Goal: Task Accomplishment & Management: Manage account settings

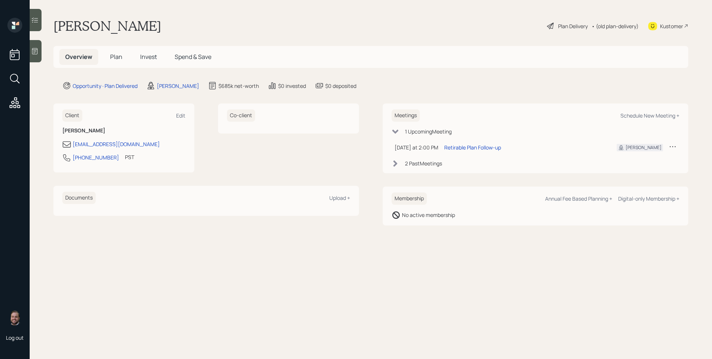
click at [150, 50] on h5 "Invest" at bounding box center [148, 57] width 29 height 16
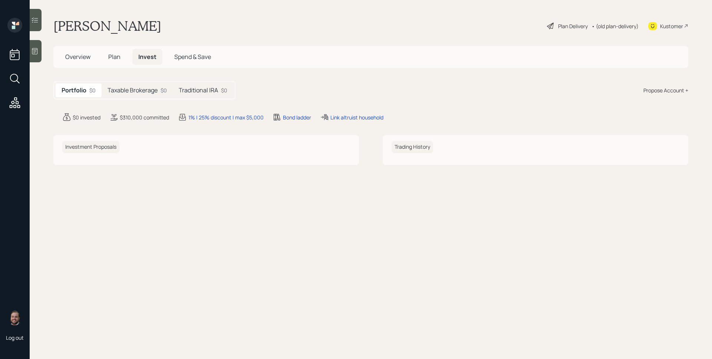
click at [121, 55] on h5 "Plan" at bounding box center [114, 57] width 24 height 16
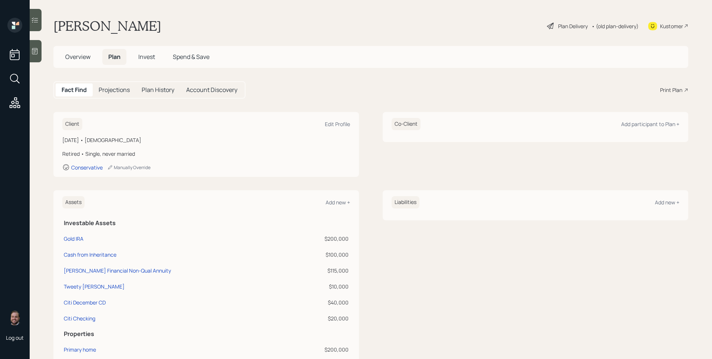
click at [442, 19] on div "[PERSON_NAME] Plan Delivery • (old plan-delivery) Kustomer" at bounding box center [370, 26] width 635 height 16
click at [371, 86] on div "Fact Find Projections Plan History Account Discovery Print Plan" at bounding box center [370, 89] width 635 height 17
click at [141, 59] on span "Invest" at bounding box center [146, 57] width 17 height 8
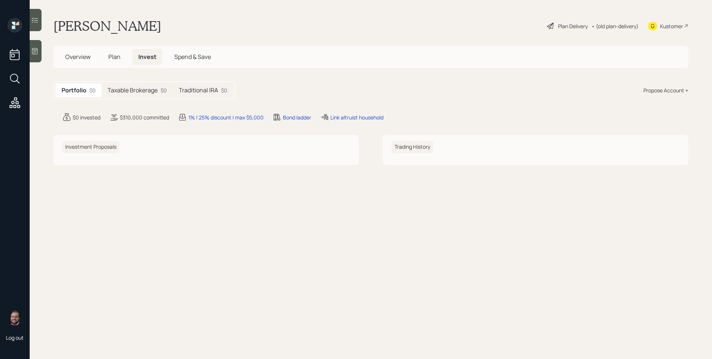
click at [145, 91] on h5 "Taxable Brokerage" at bounding box center [133, 90] width 50 height 7
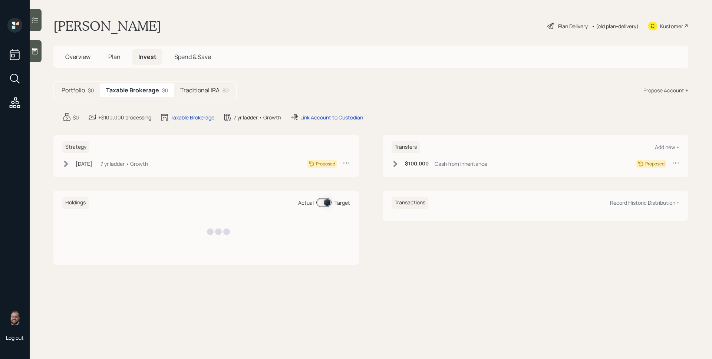
click at [204, 90] on h5 "Traditional IRA" at bounding box center [199, 90] width 39 height 7
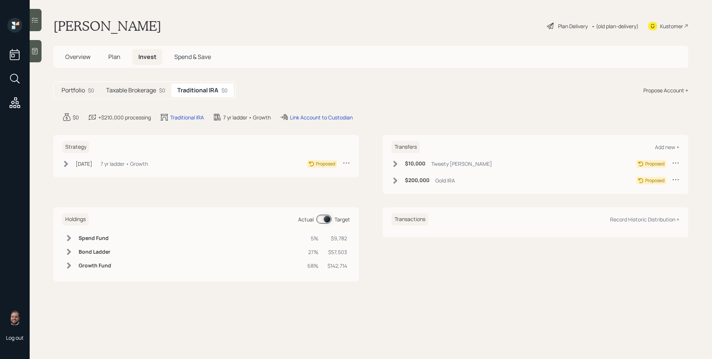
click at [137, 88] on h5 "Taxable Brokerage" at bounding box center [131, 90] width 50 height 7
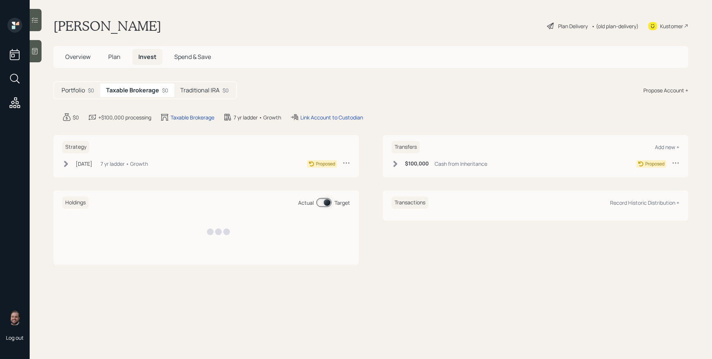
click at [232, 78] on main "[PERSON_NAME] Plan Delivery • (old plan-delivery) Kustomer Overview Plan Invest…" at bounding box center [371, 179] width 683 height 359
click at [223, 88] on div "$0" at bounding box center [226, 90] width 6 height 8
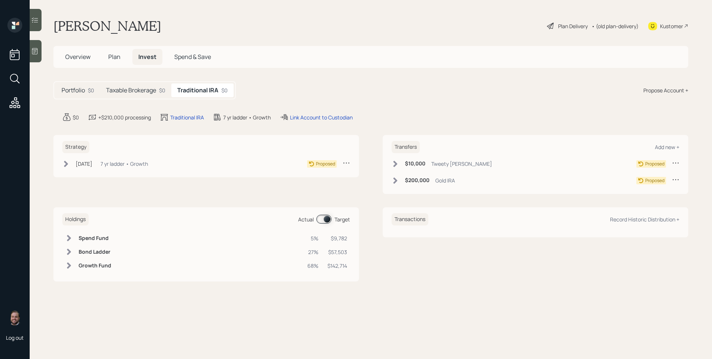
click at [435, 68] on main "[PERSON_NAME] Plan Delivery • (old plan-delivery) Kustomer Overview Plan Invest…" at bounding box center [371, 179] width 683 height 359
click at [135, 87] on h5 "Taxable Brokerage" at bounding box center [131, 90] width 50 height 7
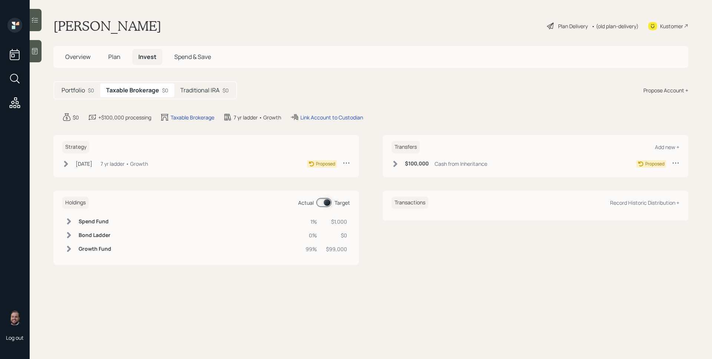
click at [197, 92] on h5 "Traditional IRA" at bounding box center [199, 90] width 39 height 7
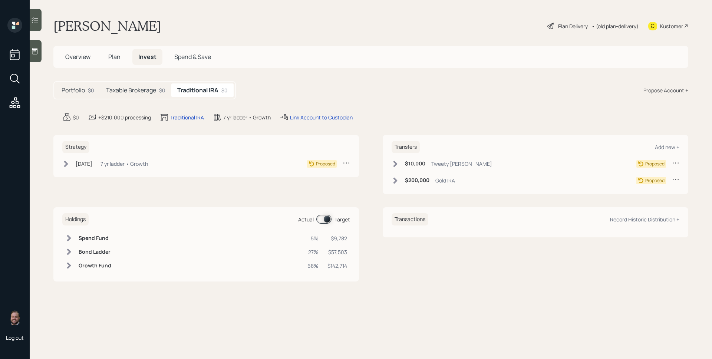
click at [453, 178] on div "Gold IRA" at bounding box center [446, 181] width 20 height 8
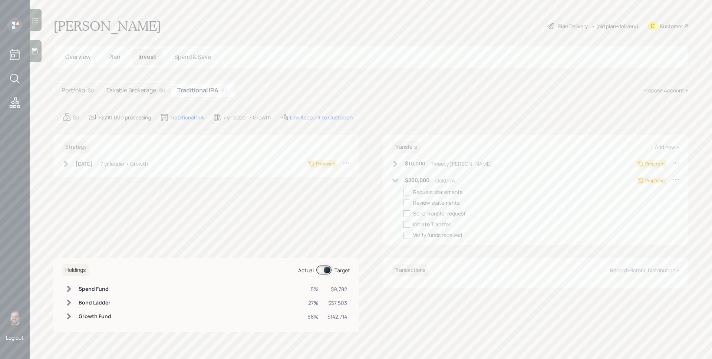
click at [672, 177] on icon at bounding box center [675, 179] width 7 height 7
click at [659, 191] on div "Edit transfer" at bounding box center [652, 193] width 53 height 7
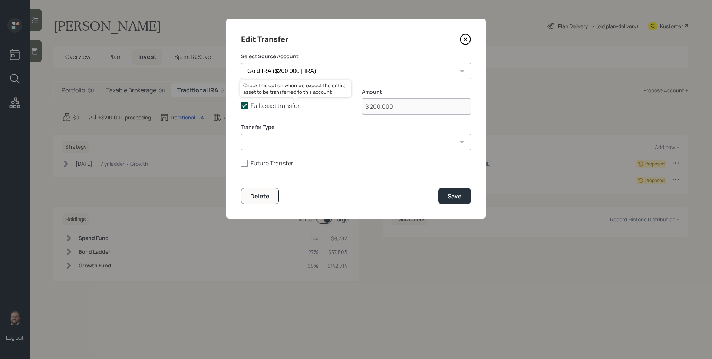
click at [265, 107] on label "Full asset transfer" at bounding box center [295, 106] width 109 height 8
click at [241, 106] on input "Full asset transfer" at bounding box center [241, 106] width 0 height 0
checkbox input "false"
click at [392, 108] on input "$ 200,000" at bounding box center [416, 106] width 109 height 16
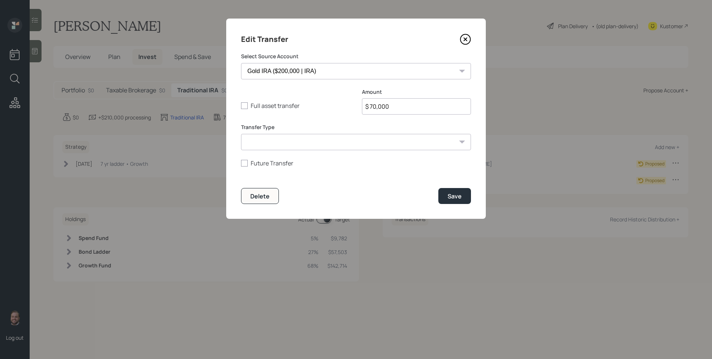
type input "$ 70,000"
click at [439, 188] on button "Save" at bounding box center [455, 196] width 33 height 16
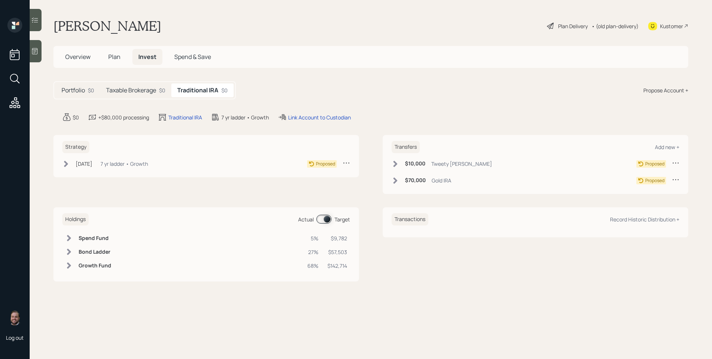
click at [132, 89] on h5 "Taxable Brokerage" at bounding box center [131, 90] width 50 height 7
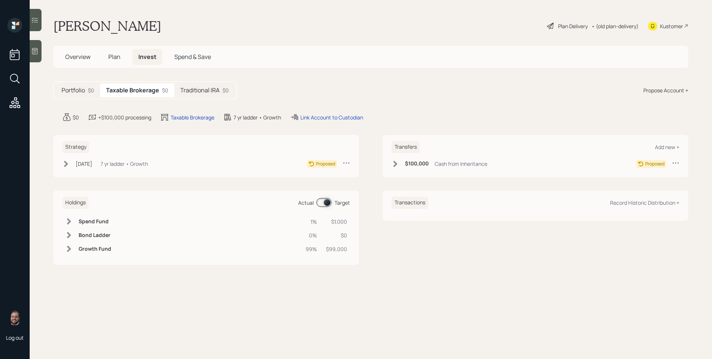
click at [113, 52] on h5 "Plan" at bounding box center [114, 57] width 24 height 16
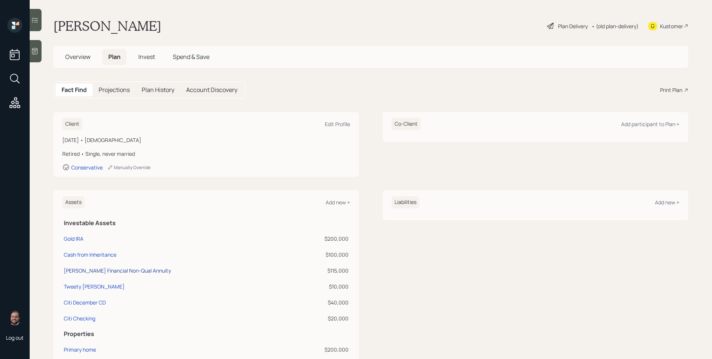
click at [139, 273] on div "[PERSON_NAME] Financial Non-Qual Annuity" at bounding box center [117, 271] width 107 height 8
select select "taxable"
select select "balanced"
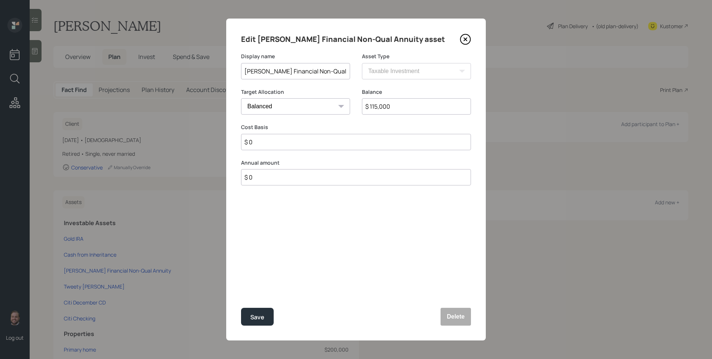
click at [468, 39] on icon at bounding box center [465, 39] width 11 height 11
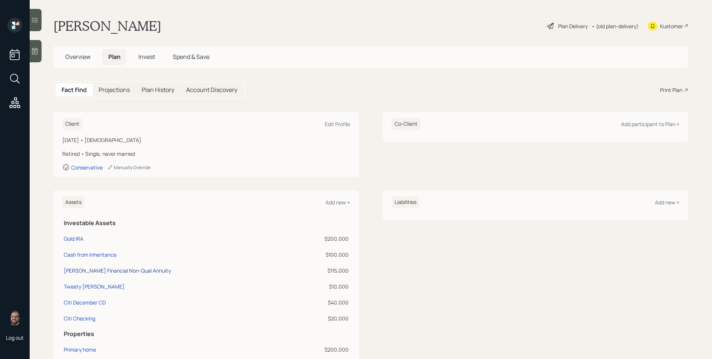
click at [115, 269] on div "[PERSON_NAME] Financial Non-Qual Annuity" at bounding box center [117, 271] width 107 height 8
select select "taxable"
select select "balanced"
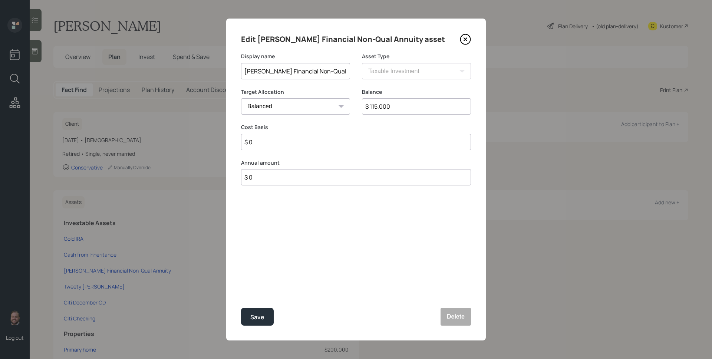
click at [466, 39] on icon at bounding box center [465, 39] width 3 height 3
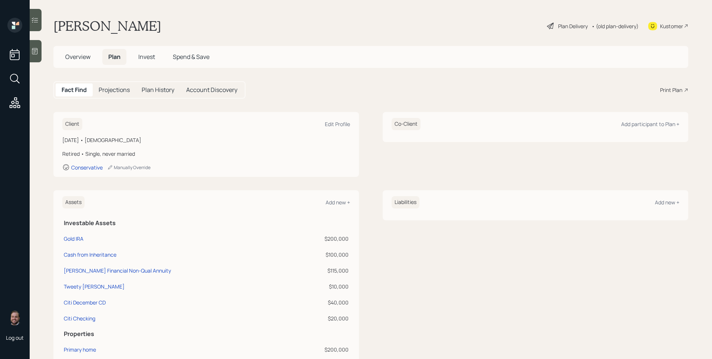
click at [470, 27] on div "[PERSON_NAME] Plan Delivery • (old plan-delivery) Kustomer" at bounding box center [370, 26] width 635 height 16
click at [368, 144] on div "Client Edit Profile [DATE] • [DEMOGRAPHIC_DATA] Retired • Single, never married…" at bounding box center [370, 144] width 635 height 65
click at [149, 54] on span "Invest" at bounding box center [146, 57] width 17 height 8
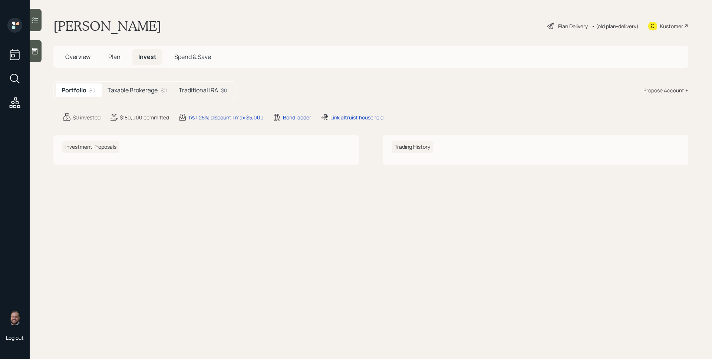
click at [142, 100] on main "[PERSON_NAME] Plan Delivery • (old plan-delivery) Kustomer Overview Plan Invest…" at bounding box center [371, 179] width 683 height 359
click at [143, 94] on div "Taxable Brokerage $0" at bounding box center [137, 90] width 71 height 14
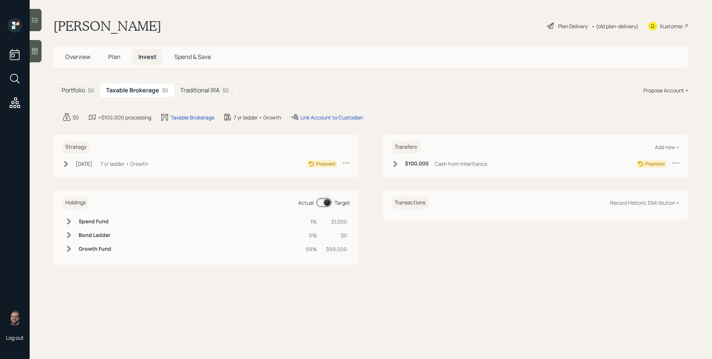
click at [224, 91] on div "$0" at bounding box center [226, 90] width 6 height 8
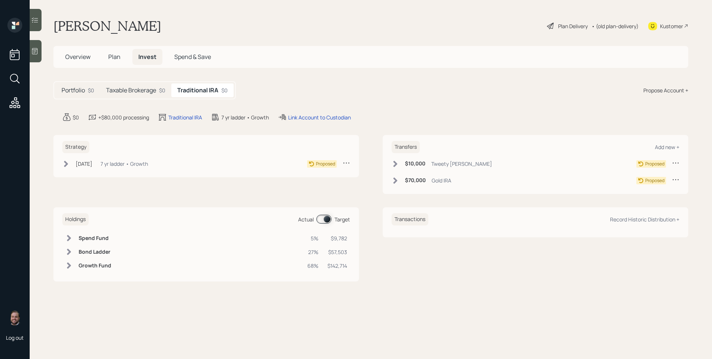
click at [147, 89] on h5 "Taxable Brokerage" at bounding box center [131, 90] width 50 height 7
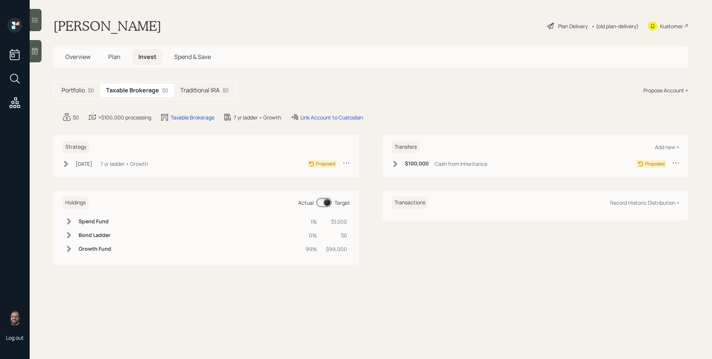
click at [568, 31] on div "Plan Delivery • (old plan-delivery)" at bounding box center [592, 26] width 93 height 16
click at [569, 25] on div "Plan Delivery" at bounding box center [573, 26] width 30 height 8
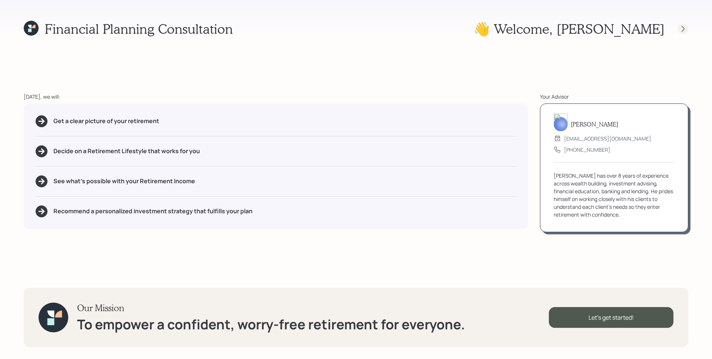
click at [686, 27] on icon at bounding box center [683, 28] width 7 height 7
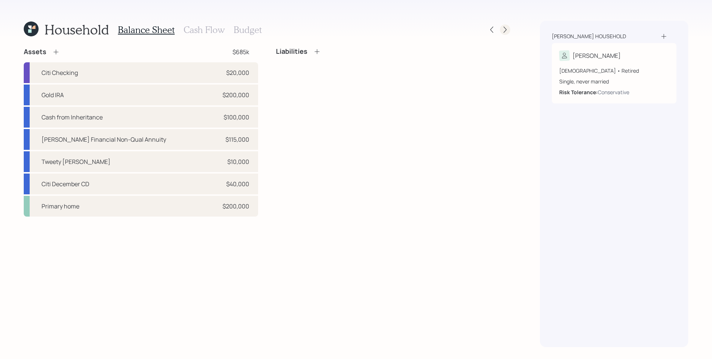
click at [505, 28] on icon at bounding box center [505, 30] width 3 height 6
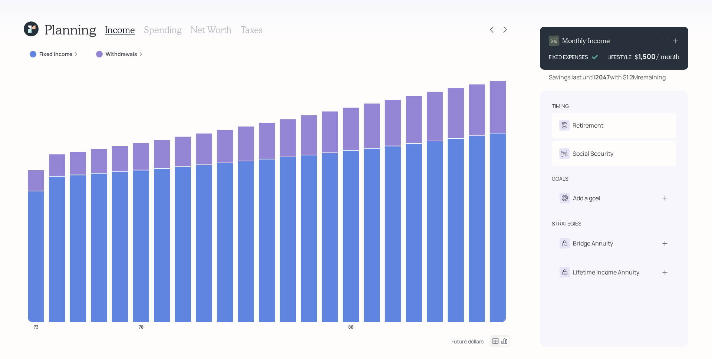
click at [135, 51] on label "Withdrawals" at bounding box center [122, 53] width 32 height 7
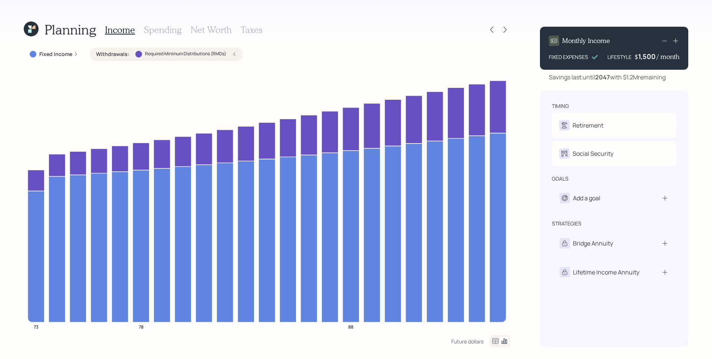
click at [31, 26] on icon at bounding box center [29, 27] width 3 height 3
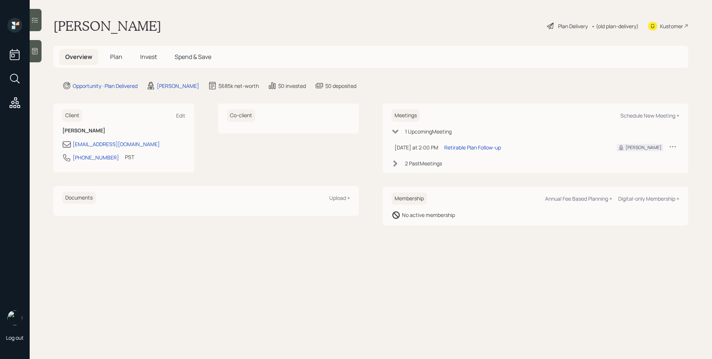
click at [152, 60] on span "Invest" at bounding box center [148, 57] width 17 height 8
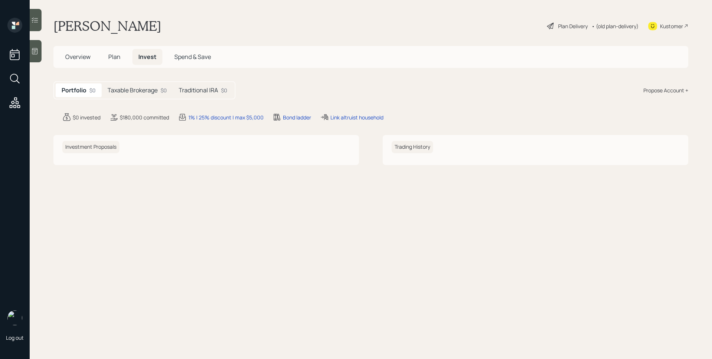
click at [115, 56] on span "Plan" at bounding box center [114, 57] width 12 height 8
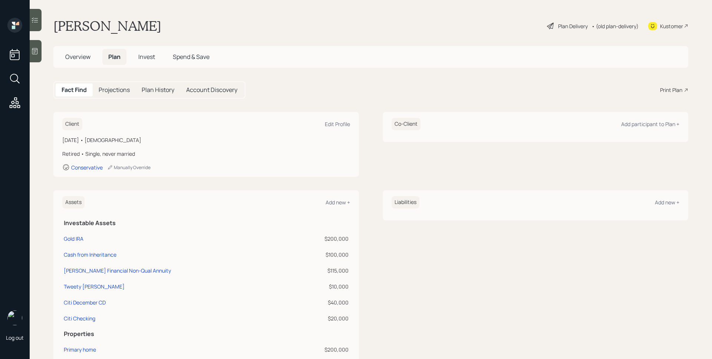
click at [664, 89] on div "Print Plan" at bounding box center [671, 90] width 22 height 8
